Goal: Transaction & Acquisition: Purchase product/service

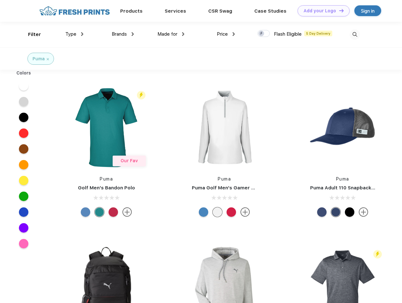
click at [321, 11] on link "Add your Logo Design Tool" at bounding box center [323, 10] width 52 height 11
click at [0, 0] on div "Design Tool" at bounding box center [0, 0] width 0 height 0
click at [338, 10] on link "Add your Logo Design Tool" at bounding box center [323, 10] width 52 height 11
click at [30, 34] on div "Filter" at bounding box center [34, 34] width 13 height 7
click at [74, 34] on span "Type" at bounding box center [70, 34] width 11 height 6
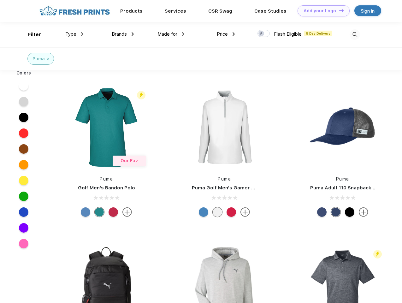
click at [123, 34] on span "Brands" at bounding box center [119, 34] width 15 height 6
click at [171, 34] on span "Made for" at bounding box center [167, 34] width 20 height 6
click at [226, 34] on span "Price" at bounding box center [222, 34] width 11 height 6
click at [263, 34] on div at bounding box center [263, 33] width 12 height 7
click at [261, 34] on input "checkbox" at bounding box center [259, 32] width 4 height 4
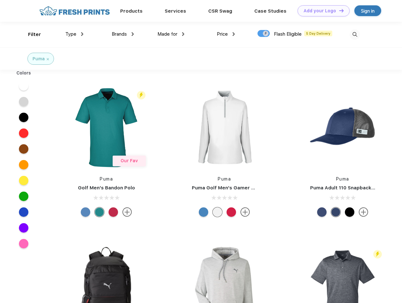
click at [354, 34] on img at bounding box center [354, 34] width 10 height 10
